Goal: Use online tool/utility: Utilize a website feature to perform a specific function

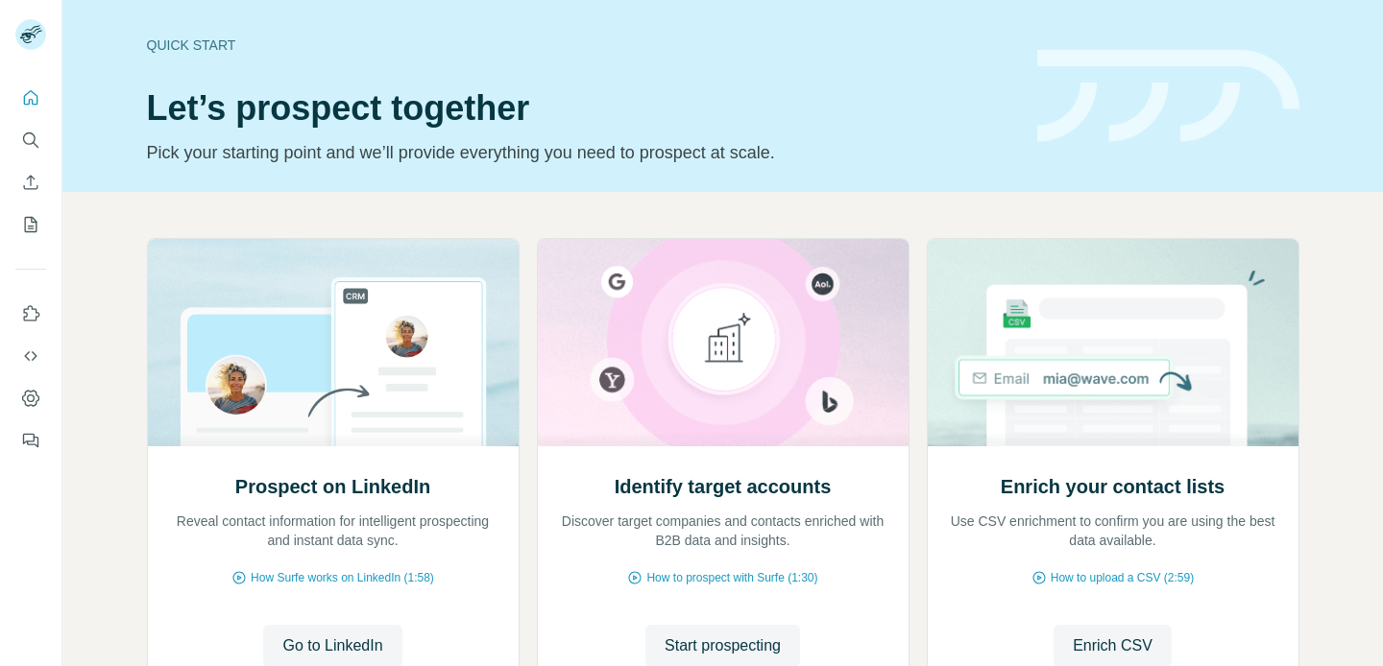
scroll to position [159, 0]
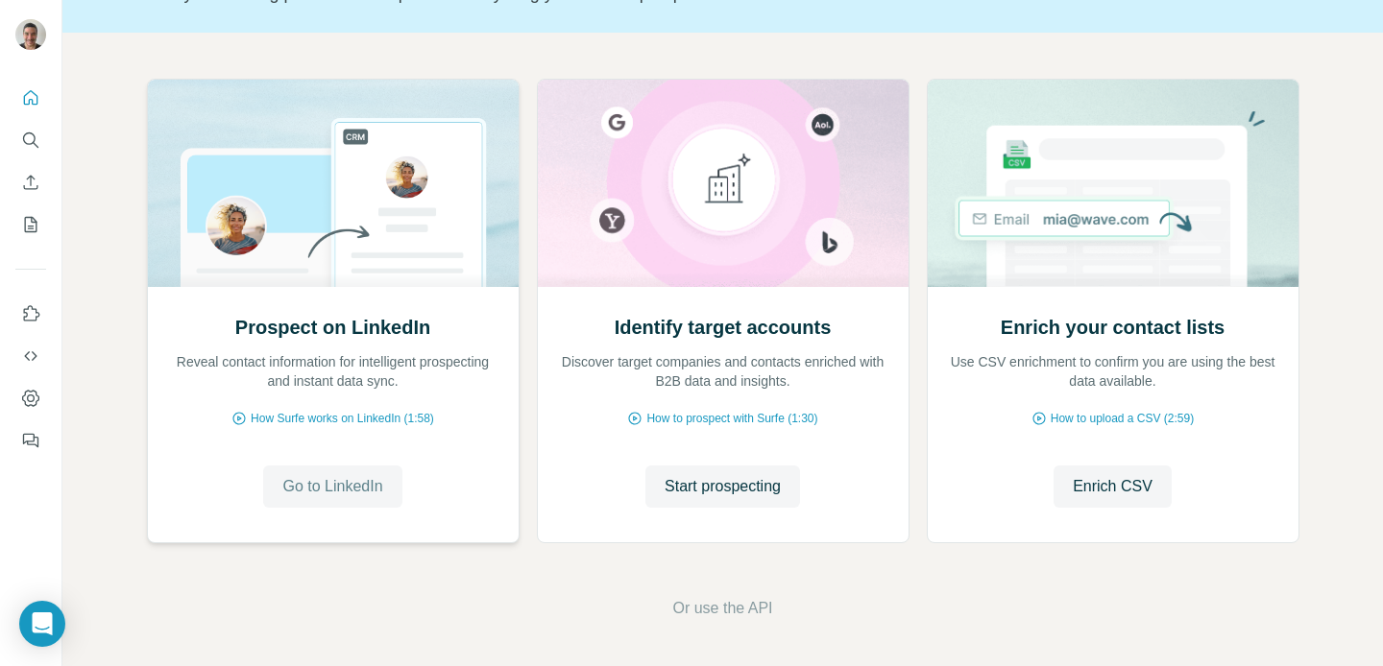
click at [307, 472] on button "Go to LinkedIn" at bounding box center [332, 487] width 138 height 42
click at [357, 495] on span "Go to LinkedIn" at bounding box center [332, 486] width 100 height 23
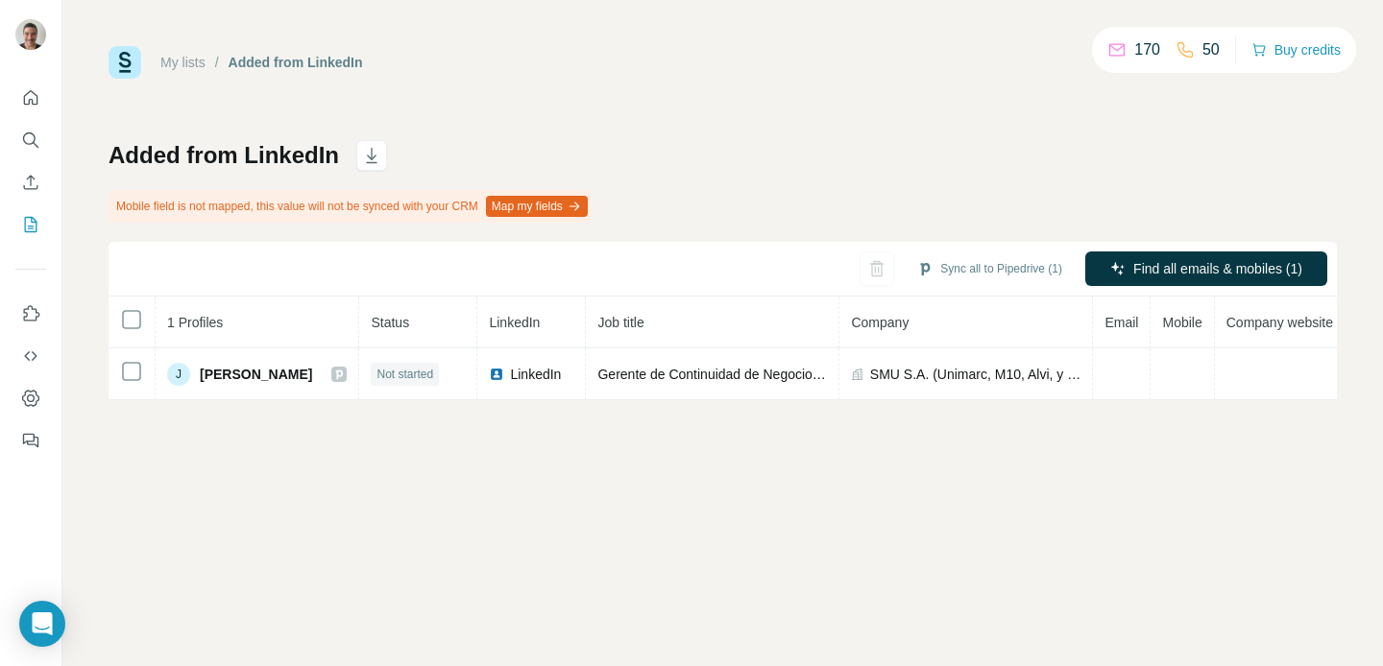
click at [741, 89] on div "My lists / Added from LinkedIn 170 50 Buy credits Added from LinkedIn Mobile fi…" at bounding box center [723, 223] width 1228 height 354
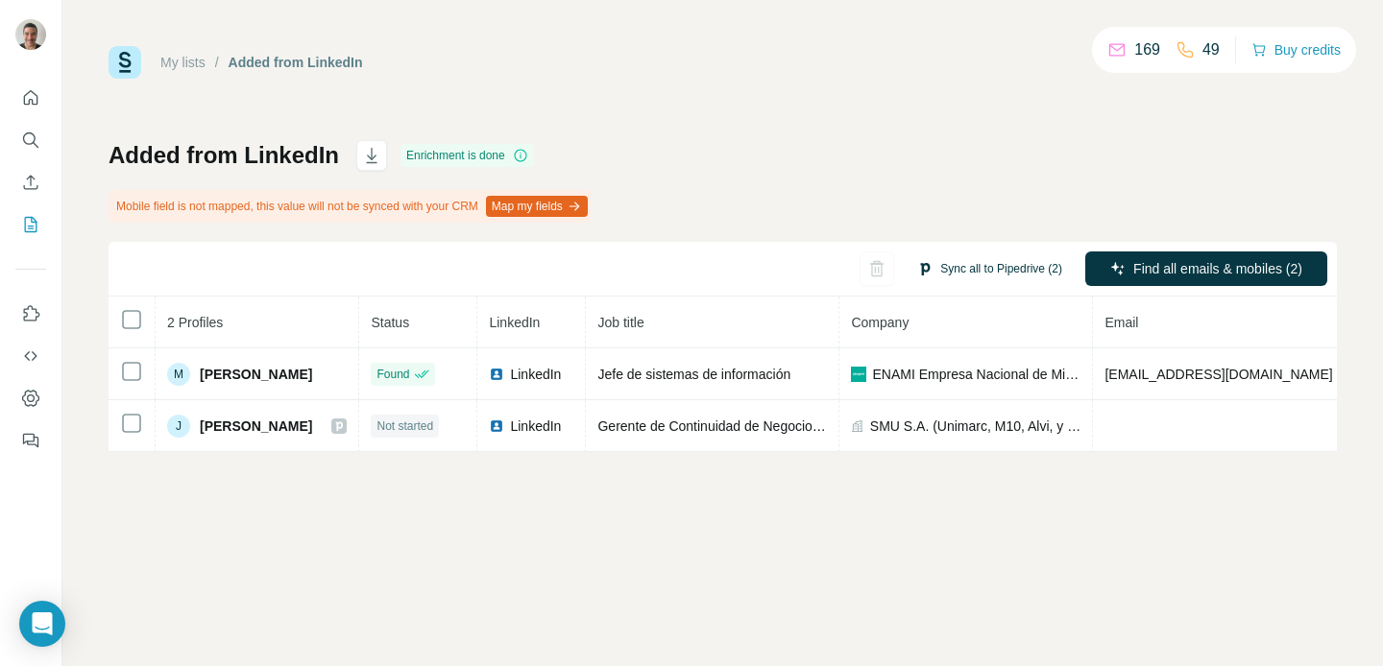
click at [968, 267] on button "Sync all to Pipedrive (2)" at bounding box center [990, 268] width 172 height 29
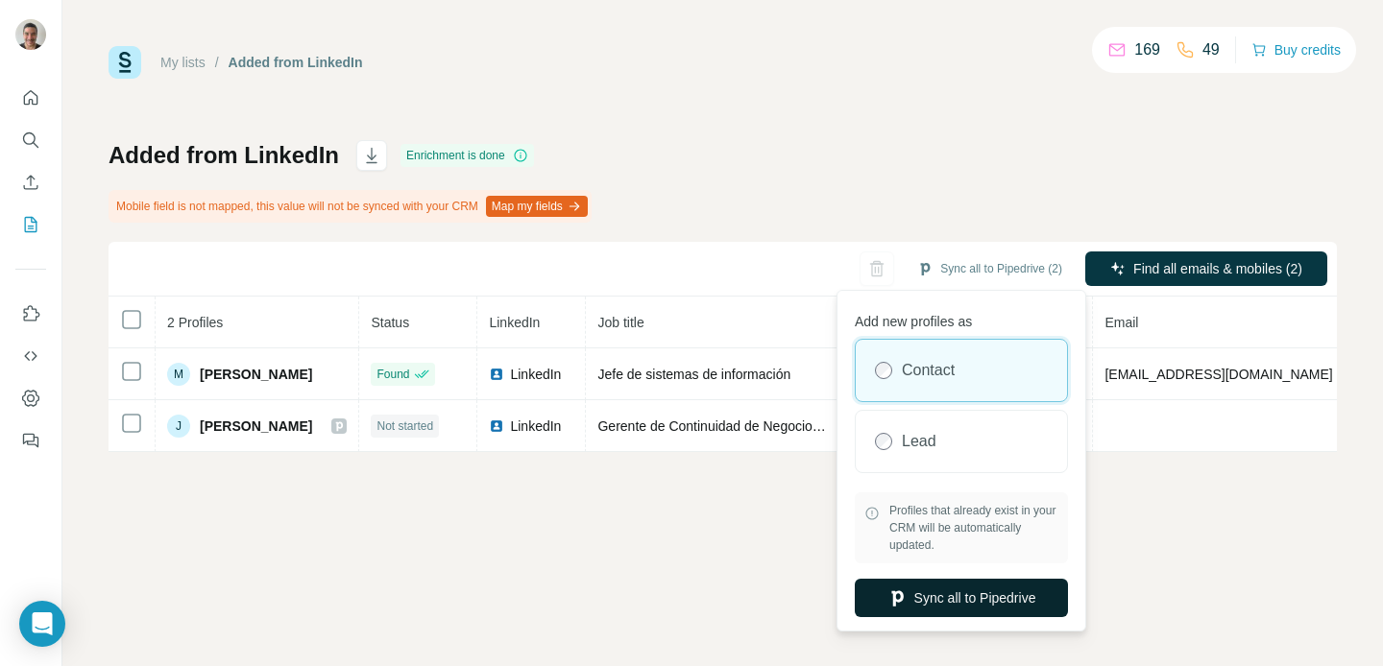
click at [953, 595] on button "Sync all to Pipedrive" at bounding box center [961, 598] width 213 height 38
